Goal: Ask a question: Seek information or help from site administrators or community

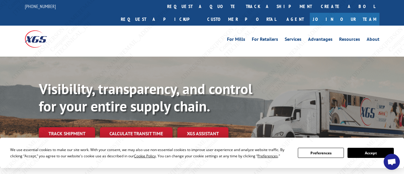
click at [392, 159] on span "Open chat" at bounding box center [392, 163] width 10 height 8
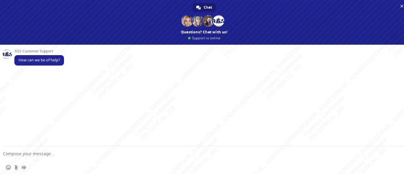
click at [33, 154] on textarea "Compose your message..." at bounding box center [194, 153] width 383 height 5
paste textarea "Can you please help me with PRO# and delivery status of this shipment, PU#11349…"
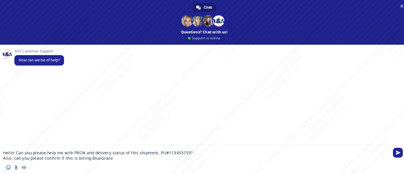
click at [4, 158] on textarea "Hello! Can you please help me with PRO# and delivery status of this shipment, P…" at bounding box center [194, 156] width 383 height 11
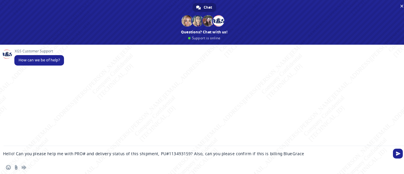
drag, startPoint x: 157, startPoint y: 153, endPoint x: 186, endPoint y: 154, distance: 29.0
click at [186, 154] on textarea "Hello! Can you please help me with PRO# and delivery status of this shipment, P…" at bounding box center [194, 153] width 383 height 5
paste textarea "BG1014129825"
click at [289, 154] on textarea "Hello! Can you please help me with PRO# and delivery status of this shipment, B…" at bounding box center [194, 153] width 383 height 5
click at [297, 154] on textarea "Hello! Can you please help me with PRO# and delivery status of this shipment, B…" at bounding box center [194, 153] width 383 height 5
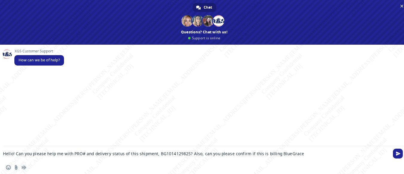
type textarea "Hello! Can you please help me with PRO# and delivery status of this shipment, B…"
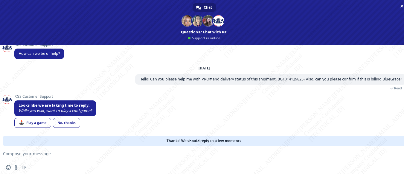
scroll to position [7, 0]
click at [284, 78] on span "Hello! Can you please help me with PRO# and delivery status of this shipment, B…" at bounding box center [270, 79] width 262 height 5
click at [284, 79] on span "Hello! Can you please help me with PRO# and delivery status of this shipment, B…" at bounding box center [270, 79] width 262 height 5
copy span "BG1014129825"
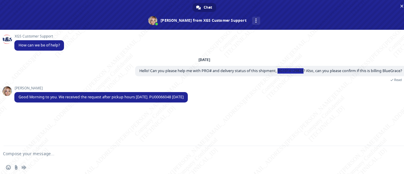
scroll to position [0, 0]
drag, startPoint x: 154, startPoint y: 97, endPoint x: 190, endPoint y: 97, distance: 35.8
click at [188, 97] on span "Good Morning to you. We received the request after pickup hours [DATE]. PU00066…" at bounding box center [100, 97] width 173 height 10
copy span "PU00066048 [DATE]"
click at [287, 71] on span "Hello! Can you please help me with PRO# and delivery status of this shipment, B…" at bounding box center [270, 70] width 262 height 5
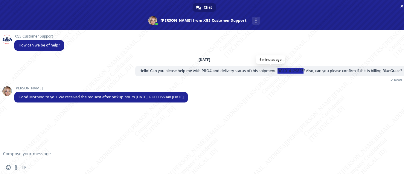
click at [287, 71] on span "Hello! Can you please help me with PRO# and delivery status of this shipment, B…" at bounding box center [270, 70] width 262 height 5
copy span "BG1014129825"
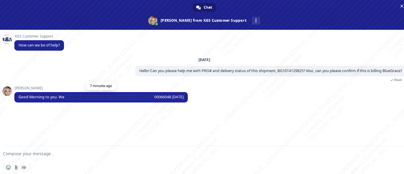
drag, startPoint x: 65, startPoint y: 98, endPoint x: 151, endPoint y: 99, distance: 85.7
click at [154, 99] on span "Good Morning to you. We received the request after pickup hours [DATE]. PU00066…" at bounding box center [101, 97] width 165 height 5
copy span "received the request after pickup hours [DATE]."
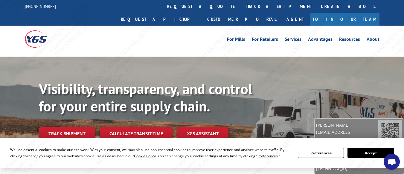
click at [388, 161] on span "Open chat" at bounding box center [392, 163] width 10 height 8
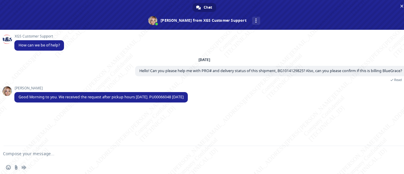
click at [98, 157] on form at bounding box center [197, 154] width 383 height 16
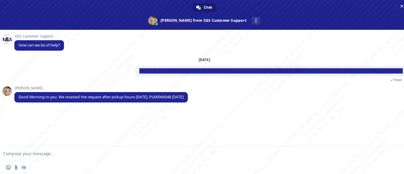
drag, startPoint x: 137, startPoint y: 71, endPoint x: 401, endPoint y: 77, distance: 264.4
click at [401, 77] on div "Hello! Can you please help me with PRO# and delivery status of this shipment, B…" at bounding box center [270, 74] width 271 height 16
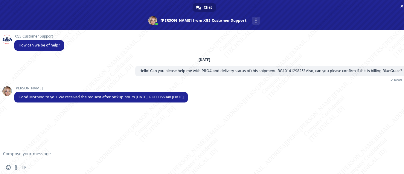
click at [85, 153] on textarea "Compose your message..." at bounding box center [194, 153] width 383 height 5
paste textarea "Can you please help me with PRO# and delivery status of this shipment, PU#11349…"
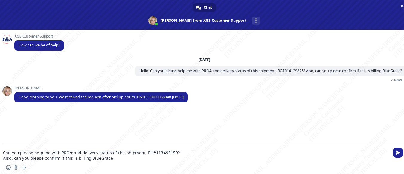
drag, startPoint x: 145, startPoint y: 154, endPoint x: 173, endPoint y: 154, distance: 28.4
click at [173, 154] on textarea "Can you please help me with PRO# and delivery status of this shipment, PU#11349…" at bounding box center [194, 156] width 383 height 11
paste textarea "BG1010156325"
type textarea "Can you please help me with PRO# and delivery status of this shipment, BG101015…"
click at [395, 154] on span "Send" at bounding box center [397, 153] width 10 height 10
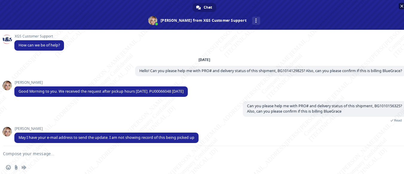
scroll to position [4, 0]
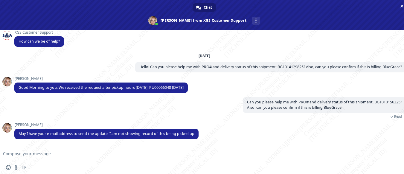
click at [115, 151] on form at bounding box center [197, 154] width 383 height 16
click at [56, 158] on form at bounding box center [197, 154] width 383 height 16
click at [54, 154] on textarea "Compose your message..." at bounding box center [194, 153] width 383 height 5
paste textarea "aencarnacion@midwestts.com"
type textarea "Sure, aencarnacion@midwestts.com"
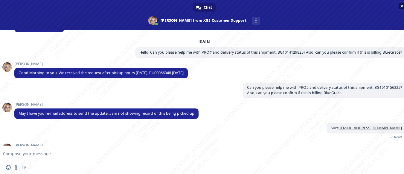
scroll to position [39, 0]
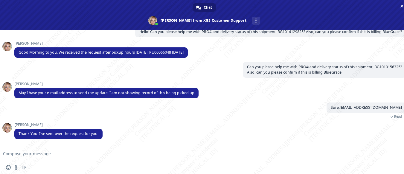
click at [58, 151] on form at bounding box center [197, 154] width 383 height 16
click at [53, 156] on textarea "Compose your message..." at bounding box center [194, 153] width 383 height 5
type textarea "Appreciate it, thanks!"
click at [396, 154] on span "Send" at bounding box center [397, 154] width 4 height 4
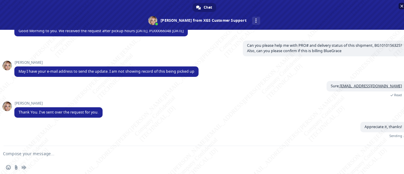
scroll to position [54, 0]
